Goal: Information Seeking & Learning: Learn about a topic

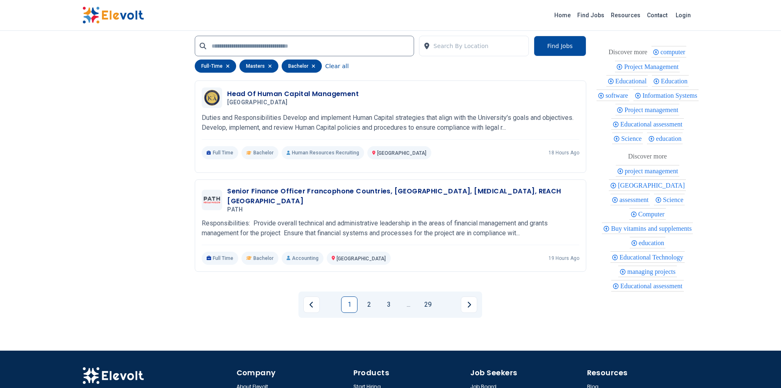
scroll to position [1708, 0]
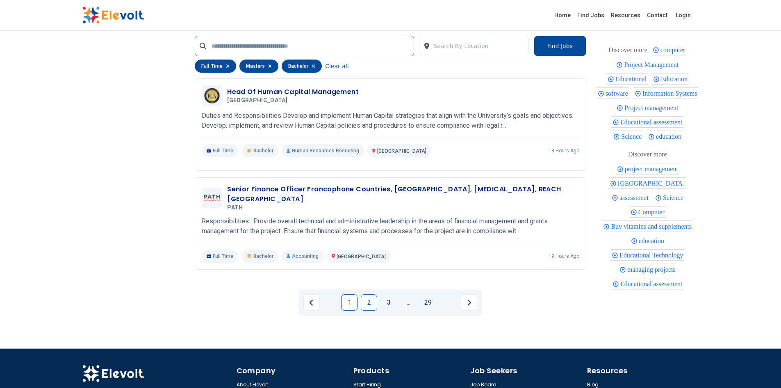
click at [370, 302] on link "2" at bounding box center [369, 302] width 16 height 16
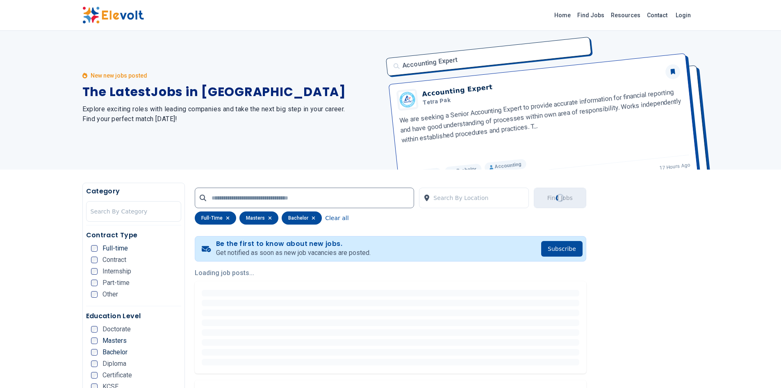
scroll to position [0, 0]
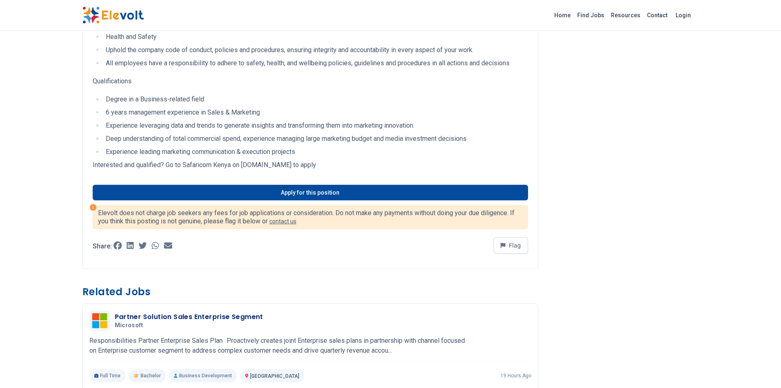
scroll to position [368, 0]
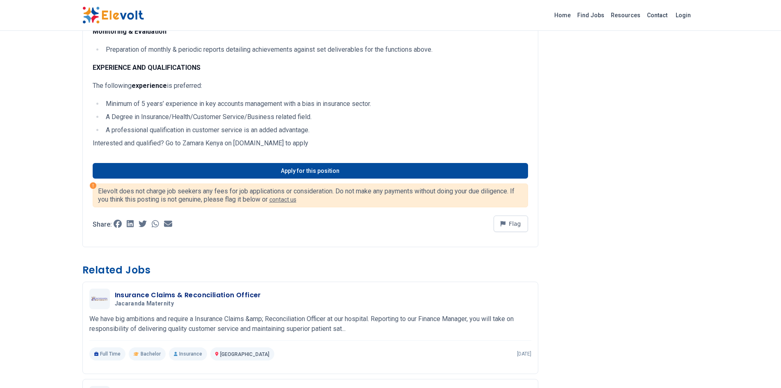
scroll to position [353, 0]
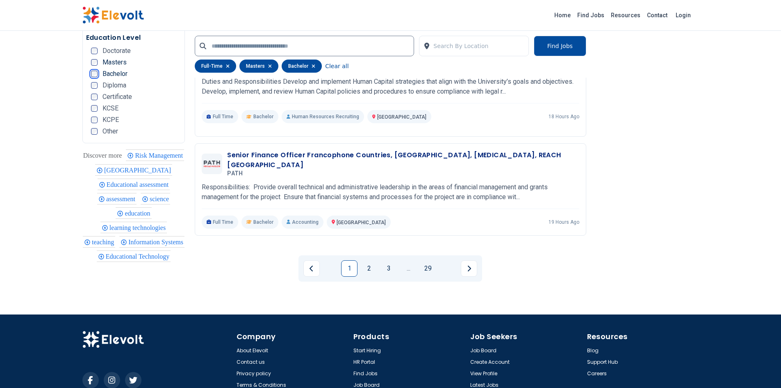
scroll to position [1830, 0]
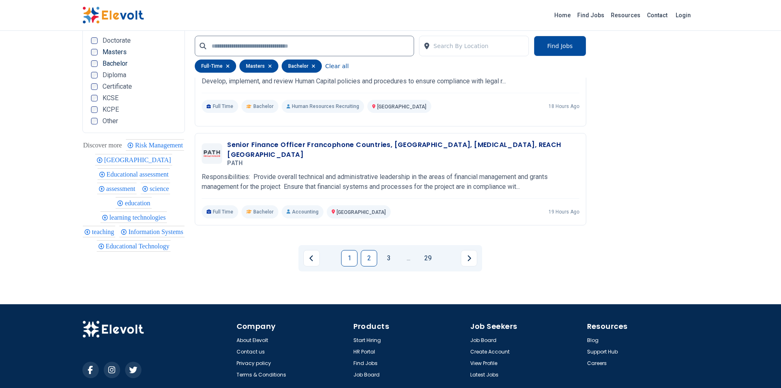
click at [367, 260] on link "2" at bounding box center [369, 258] width 16 height 16
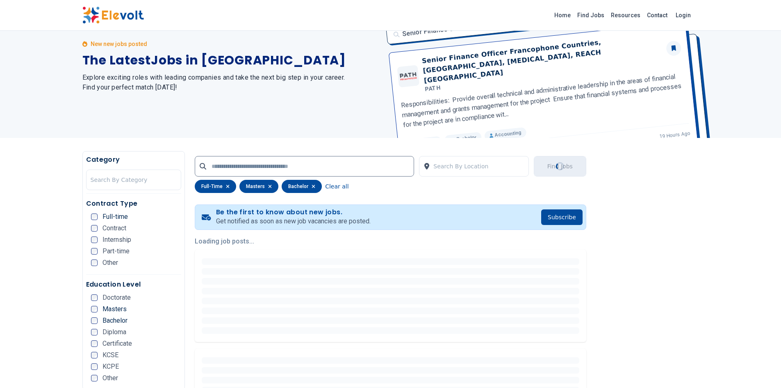
scroll to position [9, 0]
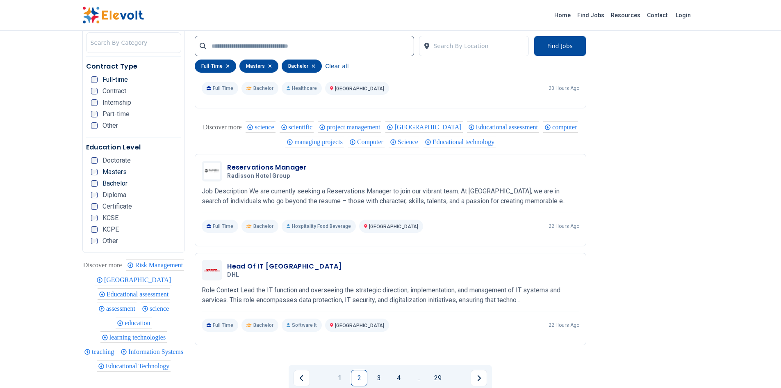
scroll to position [1635, 0]
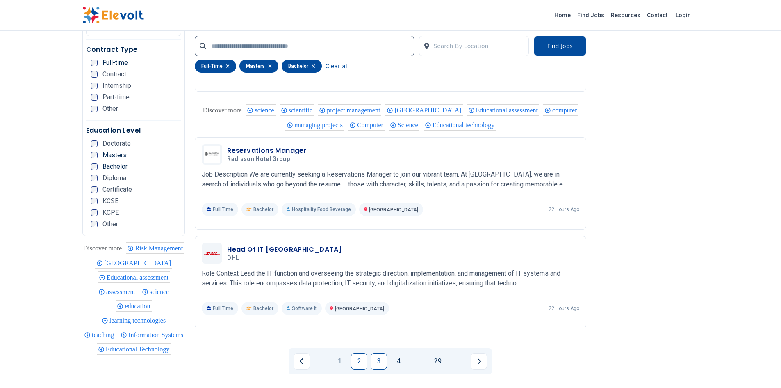
click at [379, 360] on link "3" at bounding box center [379, 361] width 16 height 16
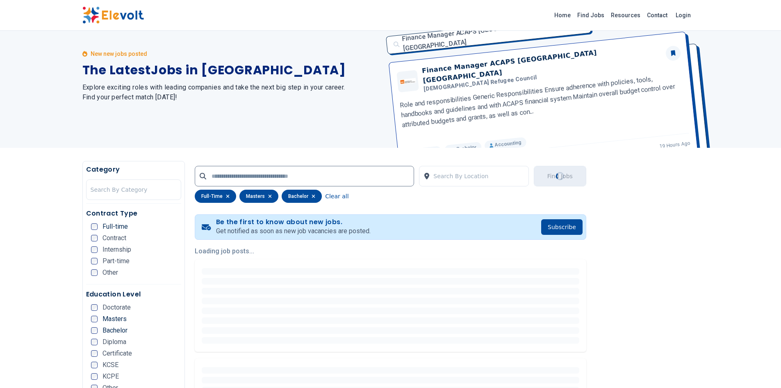
scroll to position [9, 0]
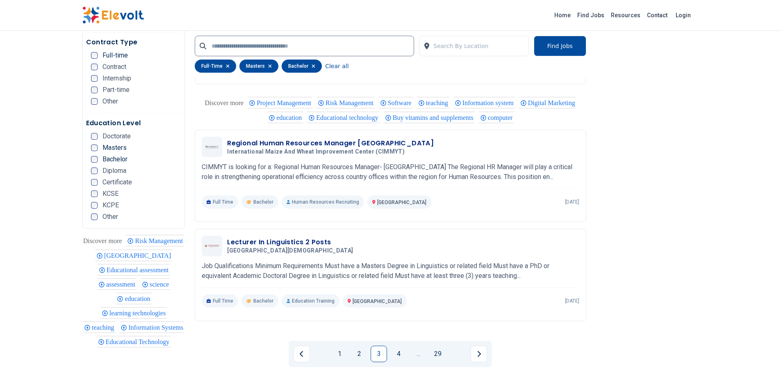
scroll to position [1580, 0]
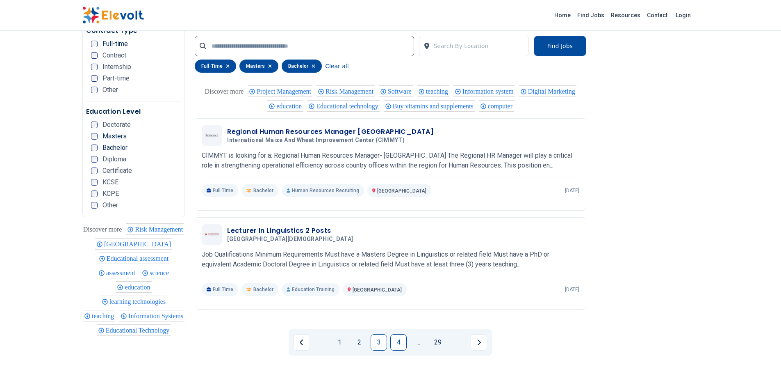
click at [397, 341] on link "4" at bounding box center [399, 342] width 16 height 16
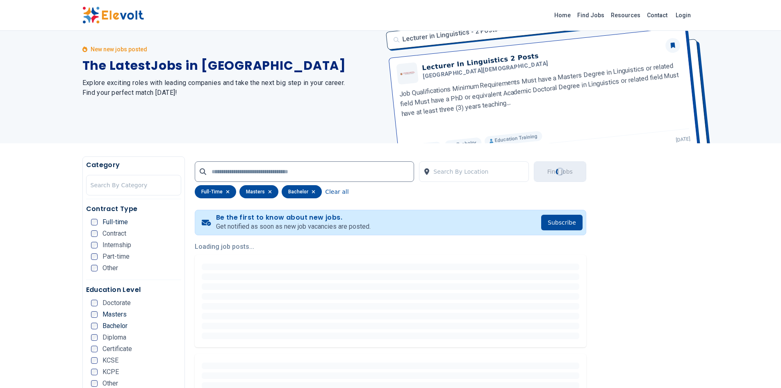
scroll to position [7, 0]
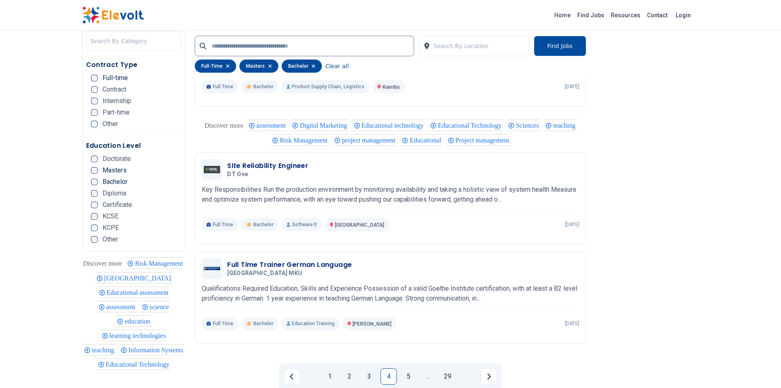
scroll to position [1547, 0]
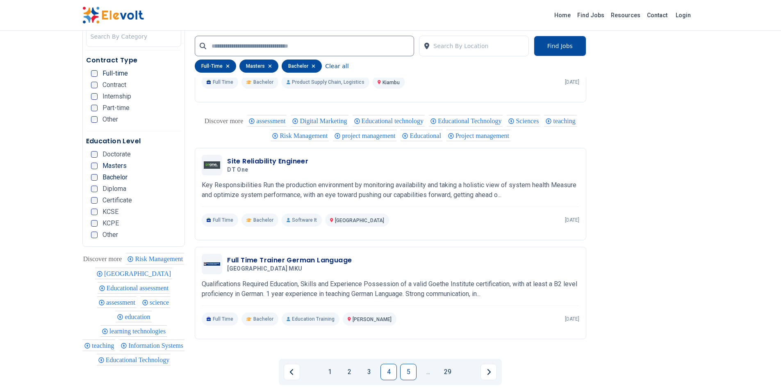
click at [407, 371] on link "5" at bounding box center [408, 371] width 16 height 16
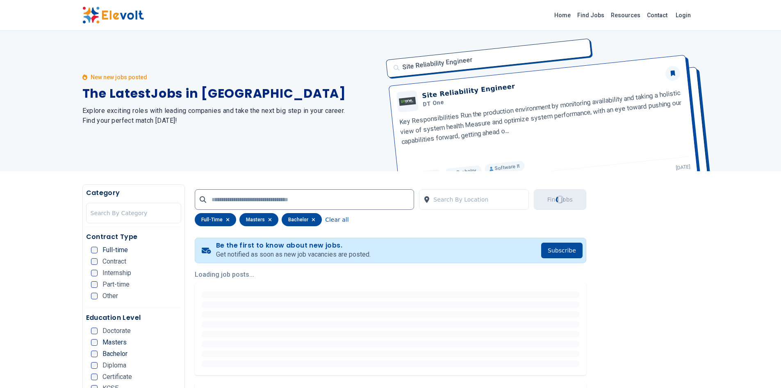
scroll to position [0, 0]
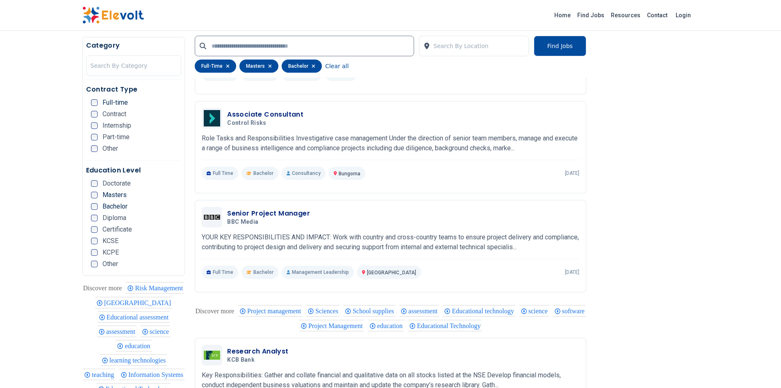
scroll to position [493, 0]
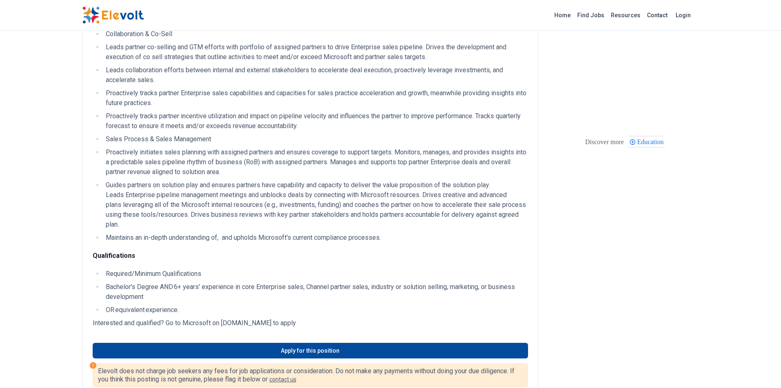
scroll to position [274, 0]
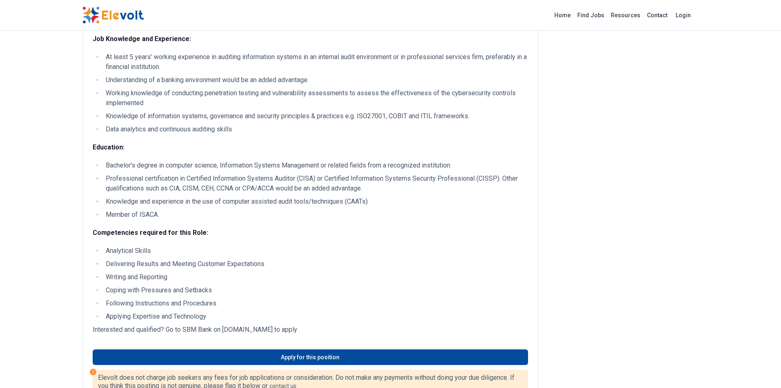
scroll to position [35, 0]
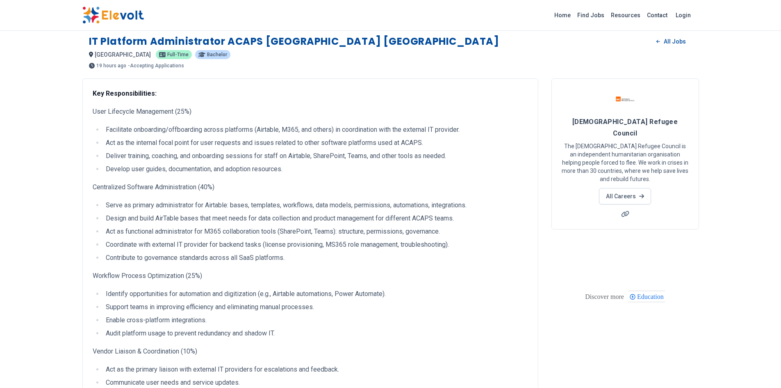
scroll to position [2, 0]
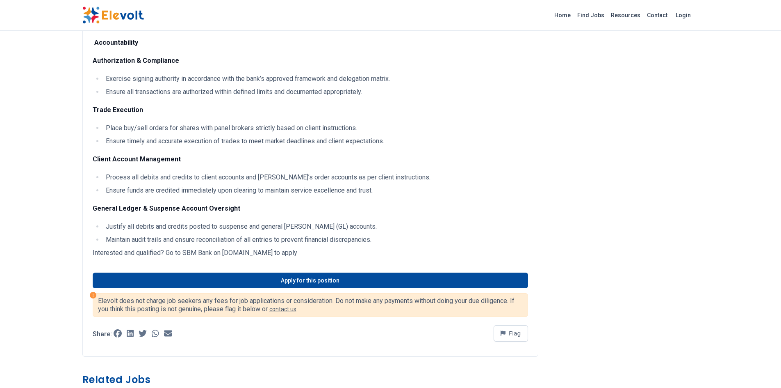
scroll to position [2201, 0]
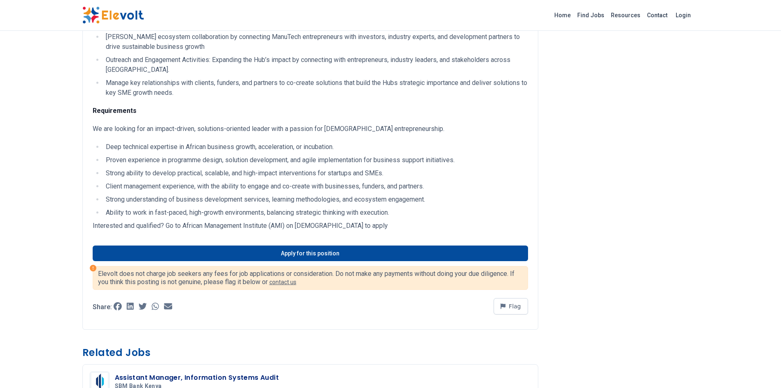
scroll to position [604, 0]
